Goal: Task Accomplishment & Management: Complete application form

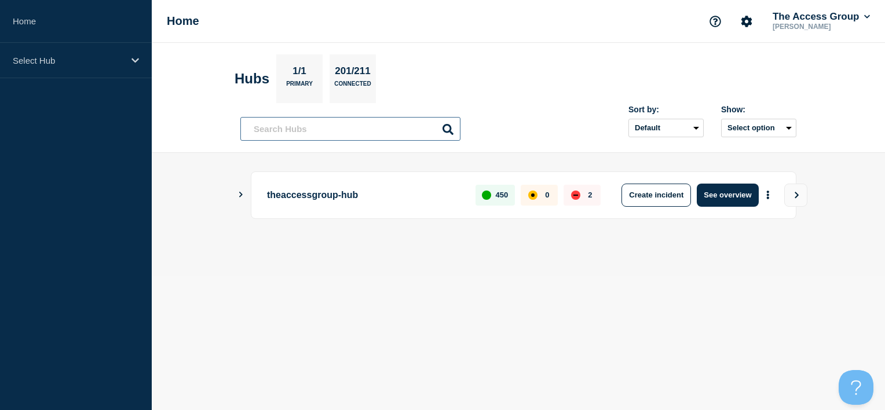
click at [331, 130] on input "text" at bounding box center [350, 129] width 220 height 24
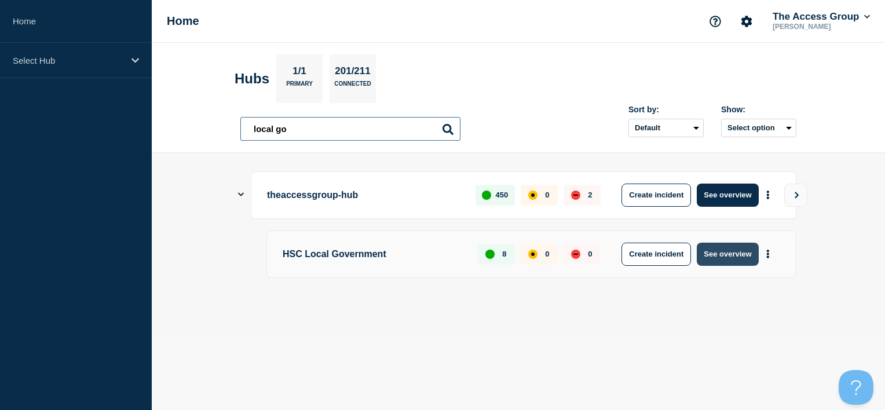
type input "local go"
click at [740, 255] on button "See overview" at bounding box center [726, 254] width 61 height 23
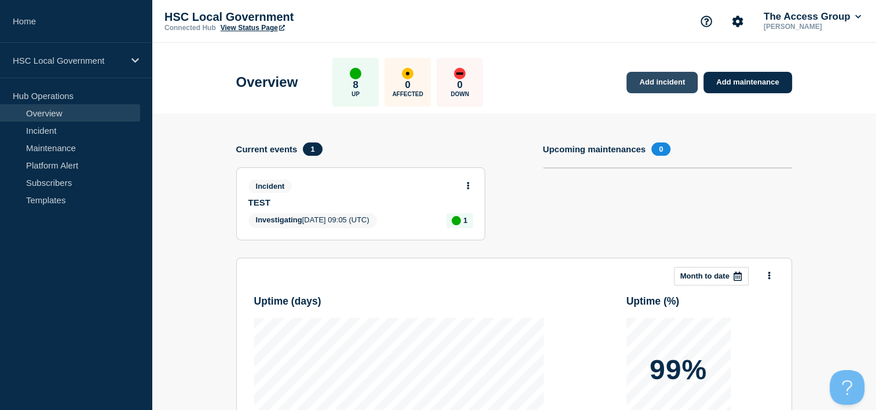
click at [649, 86] on link "Add incident" at bounding box center [661, 82] width 71 height 21
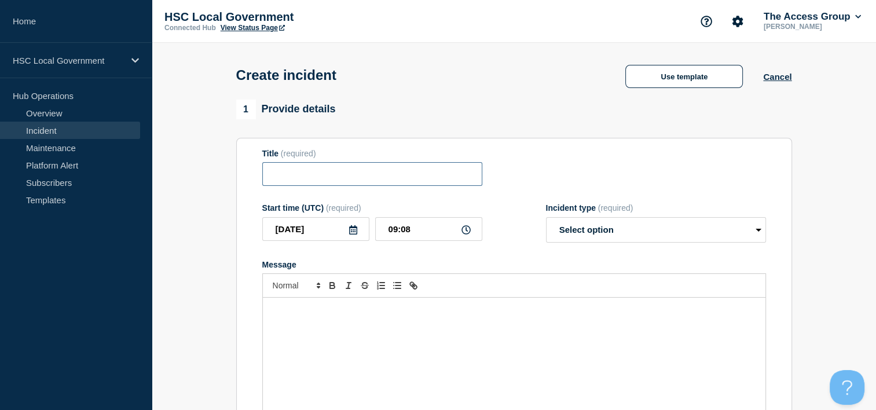
click at [353, 176] on input "Title" at bounding box center [372, 174] width 220 height 24
type input "TEST screenshot"
click at [468, 233] on icon at bounding box center [465, 229] width 9 height 9
click at [467, 234] on icon at bounding box center [465, 229] width 9 height 9
click at [393, 233] on input "09:08" at bounding box center [428, 229] width 107 height 24
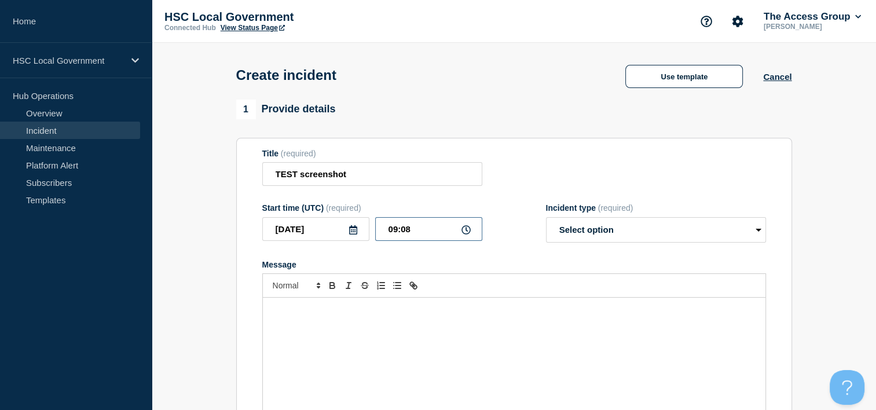
drag, startPoint x: 411, startPoint y: 232, endPoint x: 401, endPoint y: 232, distance: 10.4
click at [401, 232] on input "09:08" at bounding box center [428, 229] width 107 height 24
type input "09:15"
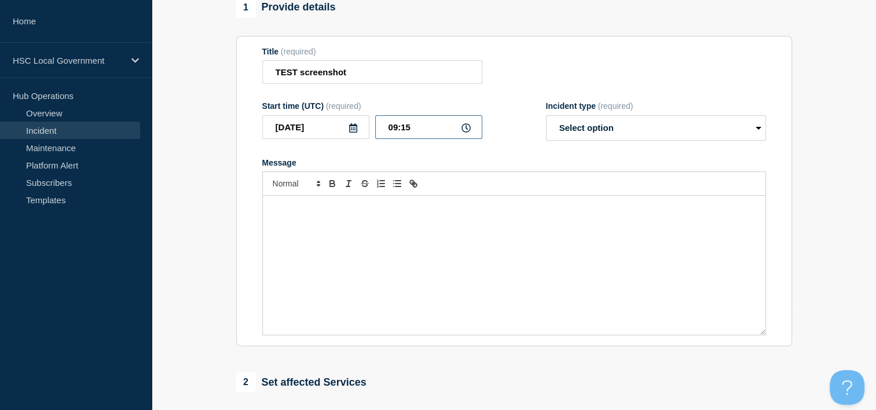
scroll to position [58, 0]
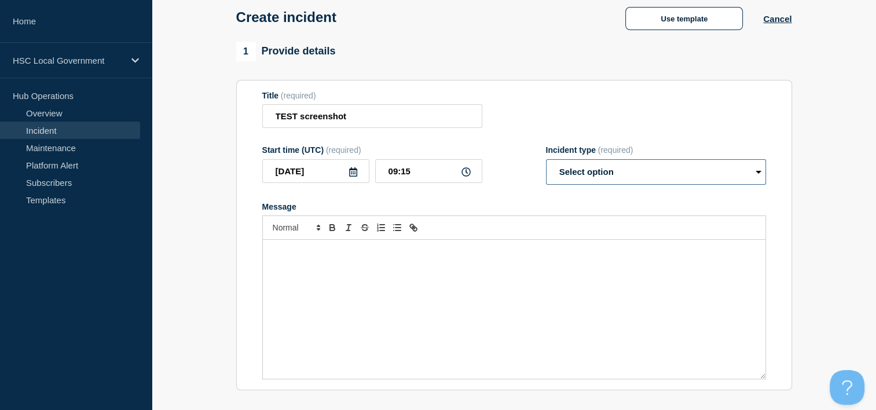
click at [606, 178] on select "Select option Investigating Identified Monitoring" at bounding box center [656, 171] width 220 height 25
select select "investigating"
click at [546, 163] on select "Select option Investigating Identified Monitoring" at bounding box center [656, 171] width 220 height 25
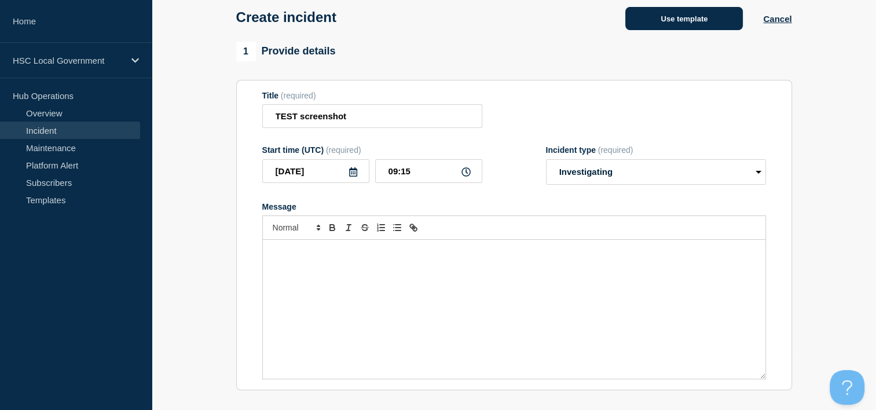
click at [667, 16] on button "Use template" at bounding box center [684, 18] width 118 height 23
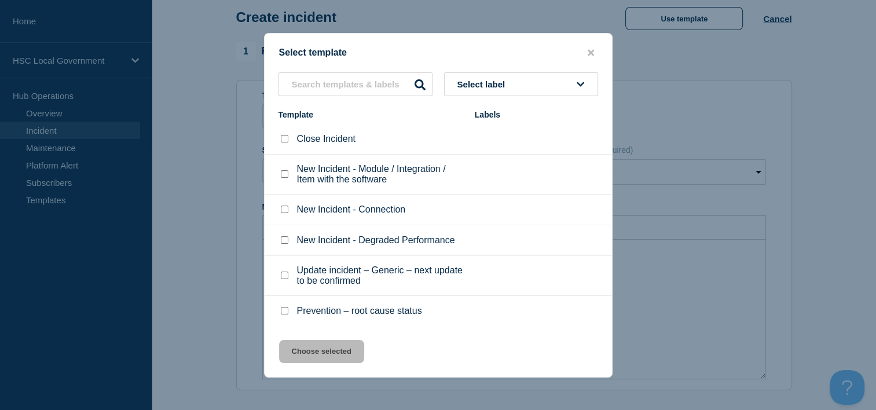
click at [284, 173] on input "New Incident - Module / Integration / Item with the software checkbox" at bounding box center [285, 174] width 8 height 8
checkbox input "true"
click at [285, 210] on input "New Incident - Connection checkbox" at bounding box center [285, 210] width 8 height 8
checkbox input "true"
checkbox input "false"
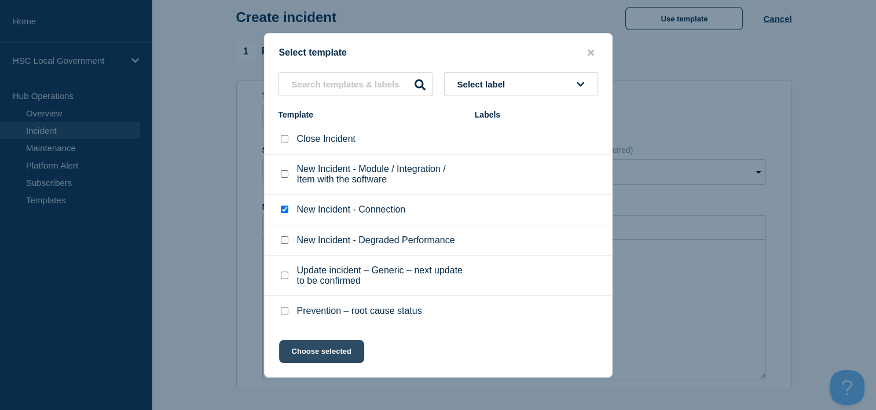
click at [323, 352] on button "Choose selected" at bounding box center [321, 351] width 85 height 23
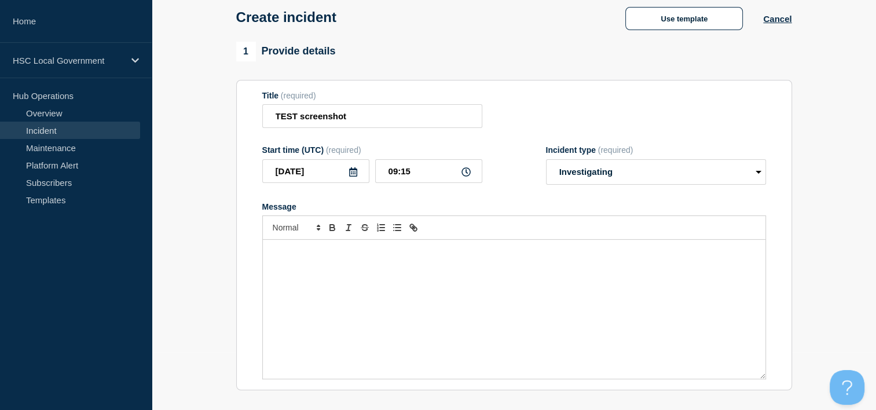
select select "identified"
radio input "false"
radio input "true"
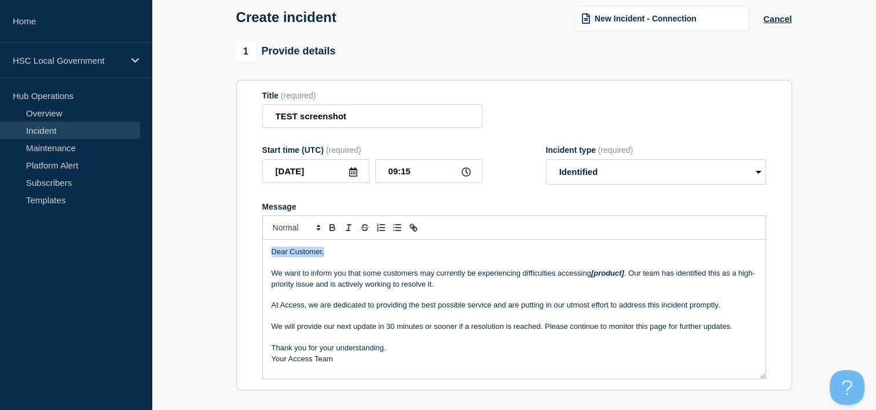
drag, startPoint x: 312, startPoint y: 255, endPoint x: 266, endPoint y: 255, distance: 45.7
click at [266, 255] on div "Dear Customer, We want to inform you that some customers may currently be exper…" at bounding box center [514, 309] width 503 height 139
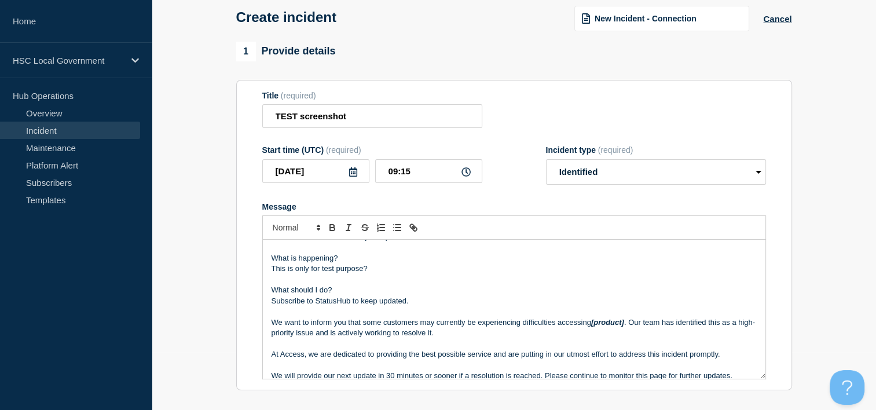
scroll to position [78, 0]
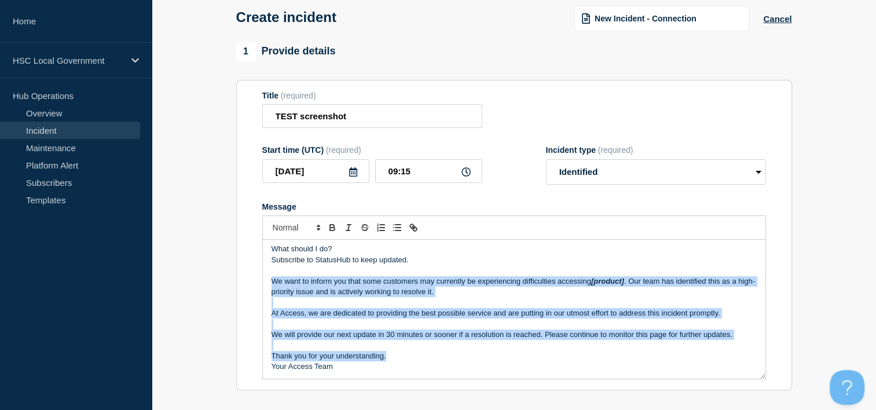
drag, startPoint x: 272, startPoint y: 283, endPoint x: 617, endPoint y: 360, distance: 353.5
click at [617, 360] on div "Hello, This is a screenshot of how your updates emails from StatusHub will look…" at bounding box center [514, 309] width 503 height 139
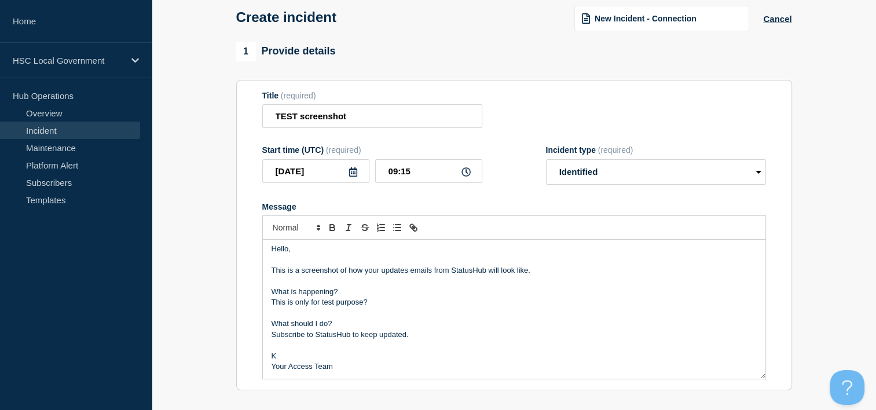
scroll to position [3, 0]
click at [288, 368] on p "Your Access Team" at bounding box center [514, 366] width 485 height 10
click at [805, 272] on section "1 Provide details Title (required) TEST screenshot Start time (UTC) (required) …" at bounding box center [514, 373] width 724 height 663
drag, startPoint x: 339, startPoint y: 294, endPoint x: 226, endPoint y: 297, distance: 112.4
click at [226, 297] on section "1 Provide details Title (required) TEST screenshot Start time (UTC) (required) …" at bounding box center [514, 373] width 724 height 663
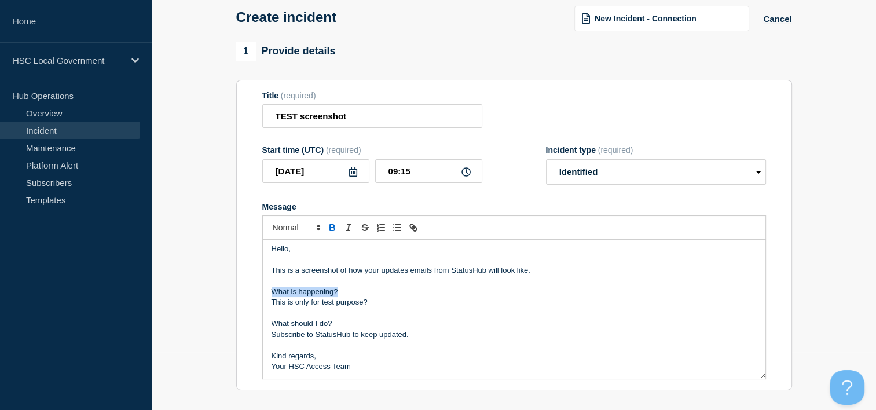
click at [332, 233] on icon "Toggle bold text" at bounding box center [332, 227] width 10 height 10
drag, startPoint x: 340, startPoint y: 326, endPoint x: 255, endPoint y: 326, distance: 85.7
click at [255, 326] on section "Title (required) TEST screenshot Start time (UTC) (required) 2025-08-27 09:15 I…" at bounding box center [514, 235] width 556 height 311
click at [328, 233] on icon "Toggle bold text" at bounding box center [332, 227] width 10 height 10
click at [425, 350] on p "Message" at bounding box center [514, 345] width 485 height 10
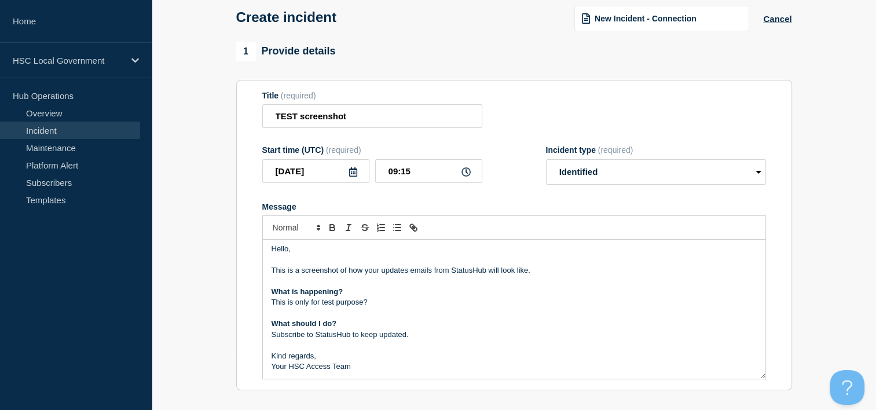
click at [270, 306] on div "Hello, This is a screenshot of how your updates emails from StatusHub will look…" at bounding box center [514, 309] width 503 height 139
click at [394, 232] on icon "Toggle bulleted list" at bounding box center [397, 227] width 10 height 10
click at [347, 292] on p "What is happening?" at bounding box center [514, 292] width 485 height 10
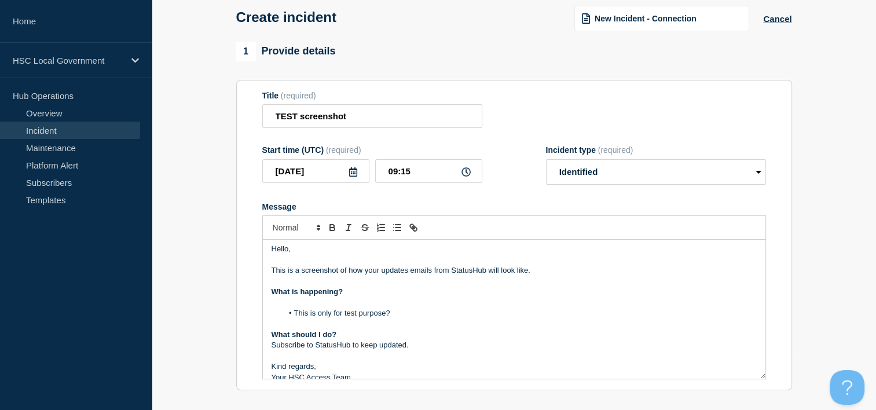
scroll to position [14, 0]
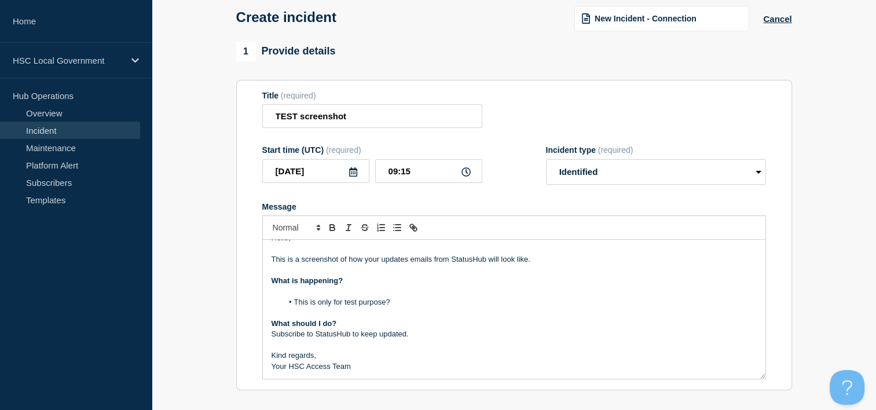
click at [355, 327] on p "What should I do?" at bounding box center [514, 323] width 485 height 10
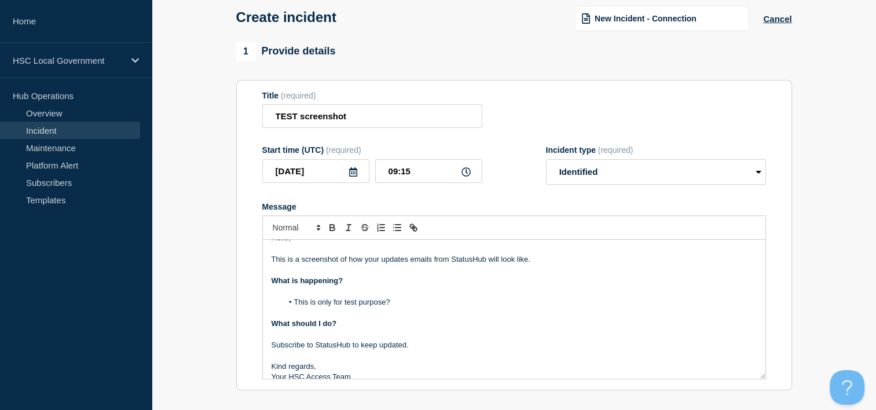
scroll to position [24, 0]
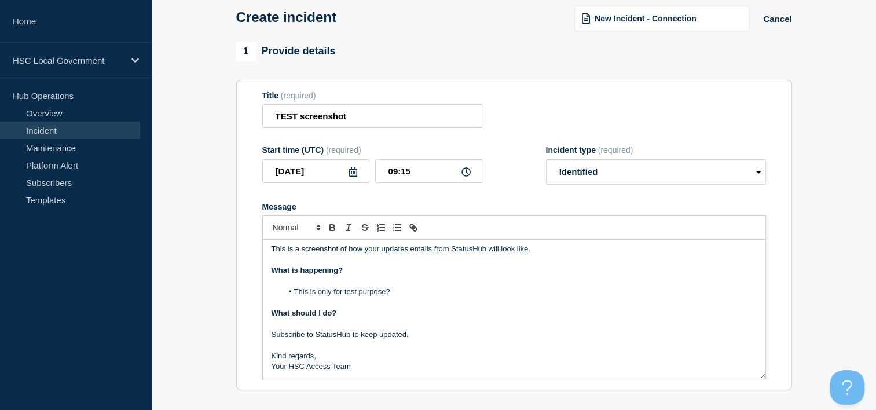
click at [269, 339] on div "Hello, This is a screenshot of how your updates emails from StatusHub will look…" at bounding box center [514, 309] width 503 height 139
click at [391, 232] on button "Toggle bulleted list" at bounding box center [397, 228] width 16 height 14
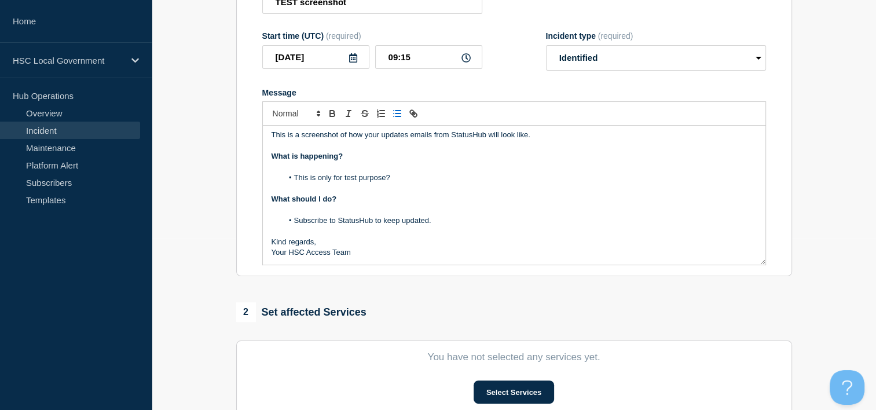
scroll to position [174, 0]
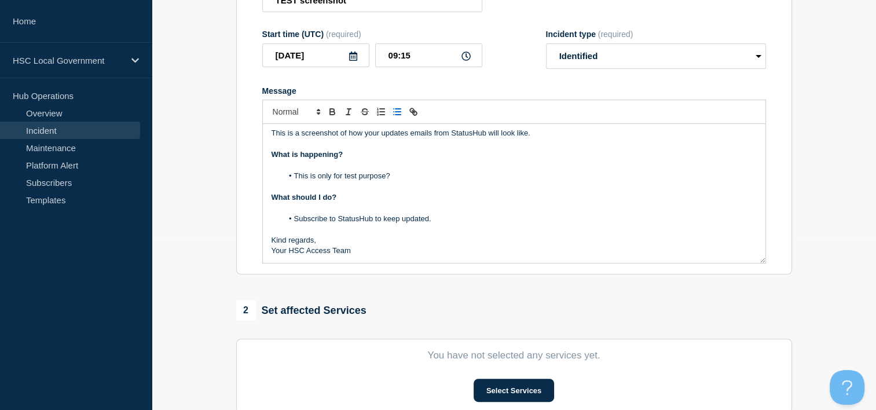
click at [320, 242] on p "Kind regards," at bounding box center [514, 240] width 485 height 10
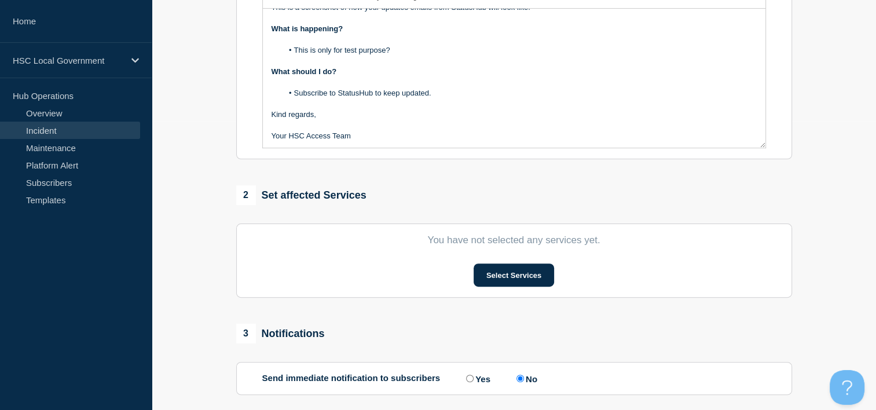
scroll to position [347, 0]
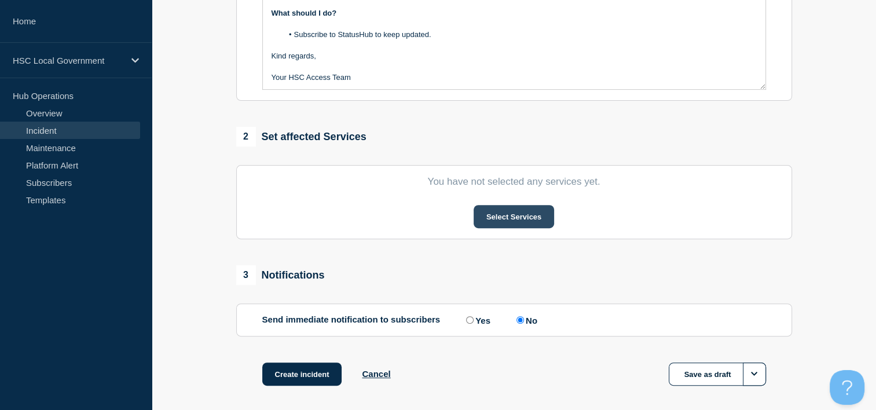
click at [551, 216] on button "Select Services" at bounding box center [514, 216] width 80 height 23
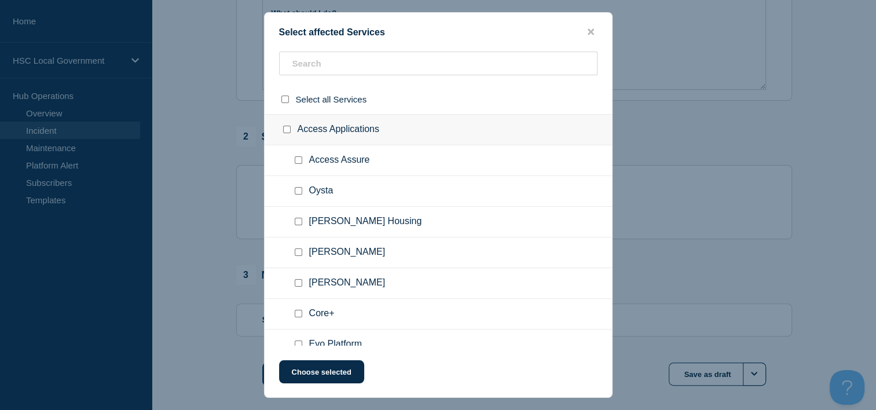
click at [299, 226] on div at bounding box center [300, 222] width 17 height 12
click at [298, 222] on input "Adam Housing checkbox" at bounding box center [299, 222] width 8 height 8
checkbox input "true"
click at [333, 374] on button "Choose selected" at bounding box center [321, 371] width 85 height 23
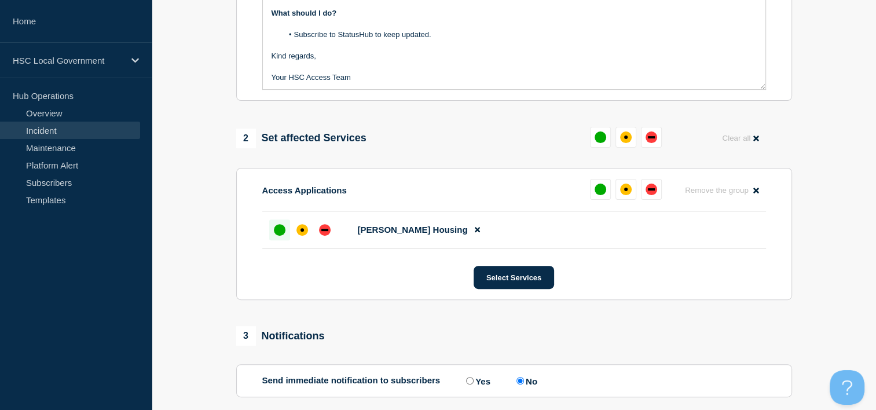
click at [273, 234] on div at bounding box center [279, 229] width 21 height 21
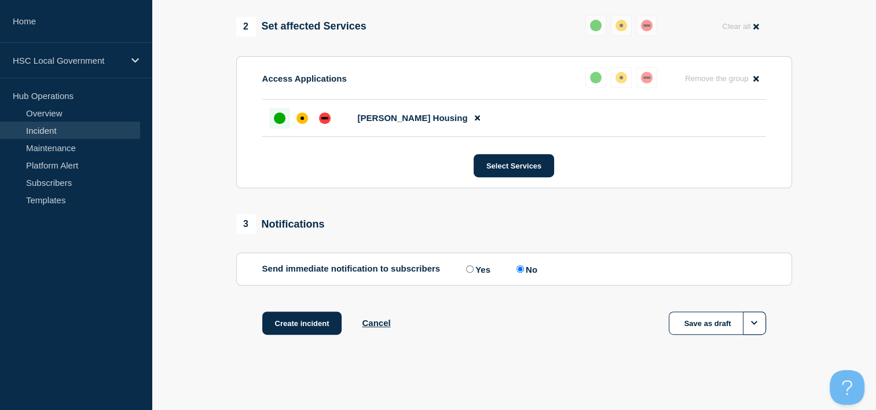
scroll to position [465, 0]
click at [472, 266] on input "Yes" at bounding box center [470, 269] width 8 height 8
radio input "true"
radio input "false"
click at [320, 329] on button "Create incident" at bounding box center [302, 322] width 80 height 23
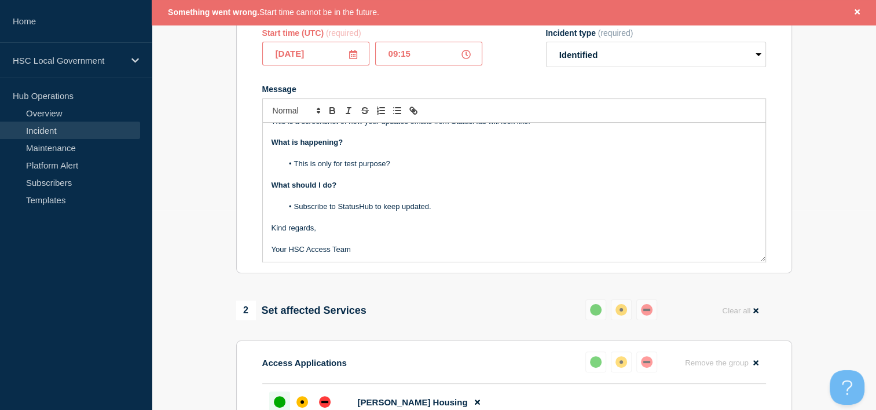
scroll to position [142, 0]
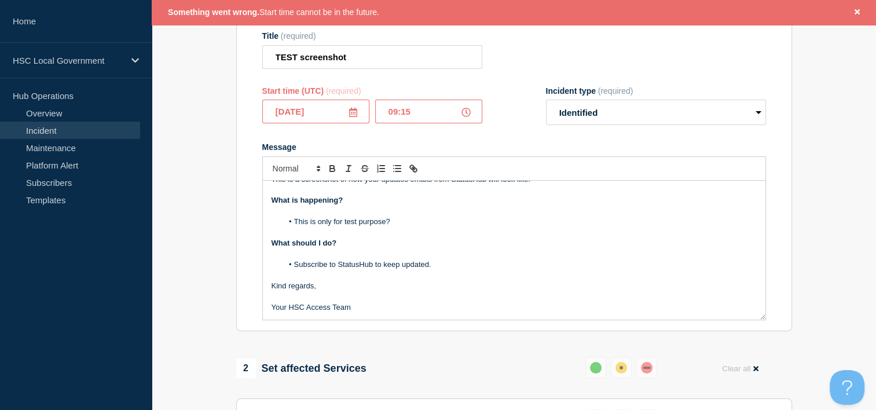
click at [465, 115] on icon at bounding box center [465, 112] width 9 height 9
click at [459, 119] on input "09:15" at bounding box center [428, 112] width 107 height 24
drag, startPoint x: 427, startPoint y: 115, endPoint x: 401, endPoint y: 113, distance: 26.1
click at [401, 113] on input "09:15" at bounding box center [428, 112] width 107 height 24
type input "09:12"
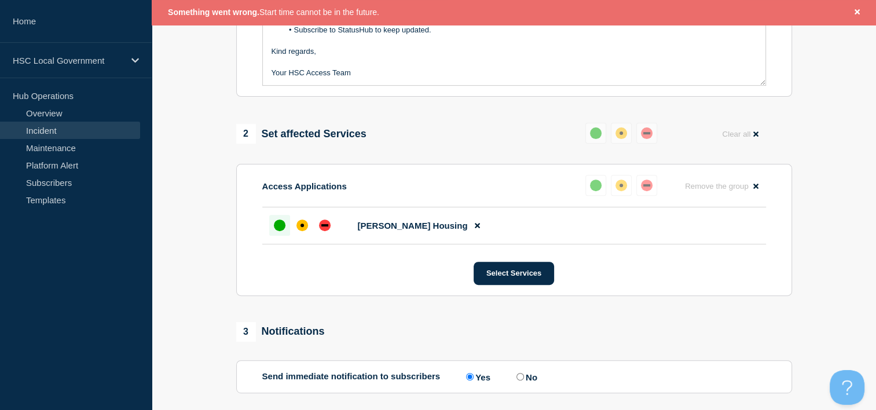
scroll to position [489, 0]
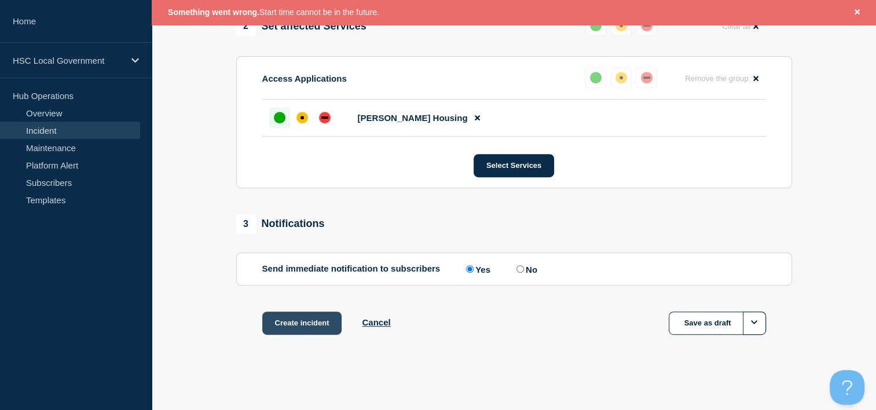
click at [324, 329] on button "Create incident" at bounding box center [302, 322] width 80 height 23
